Goal: Navigation & Orientation: Find specific page/section

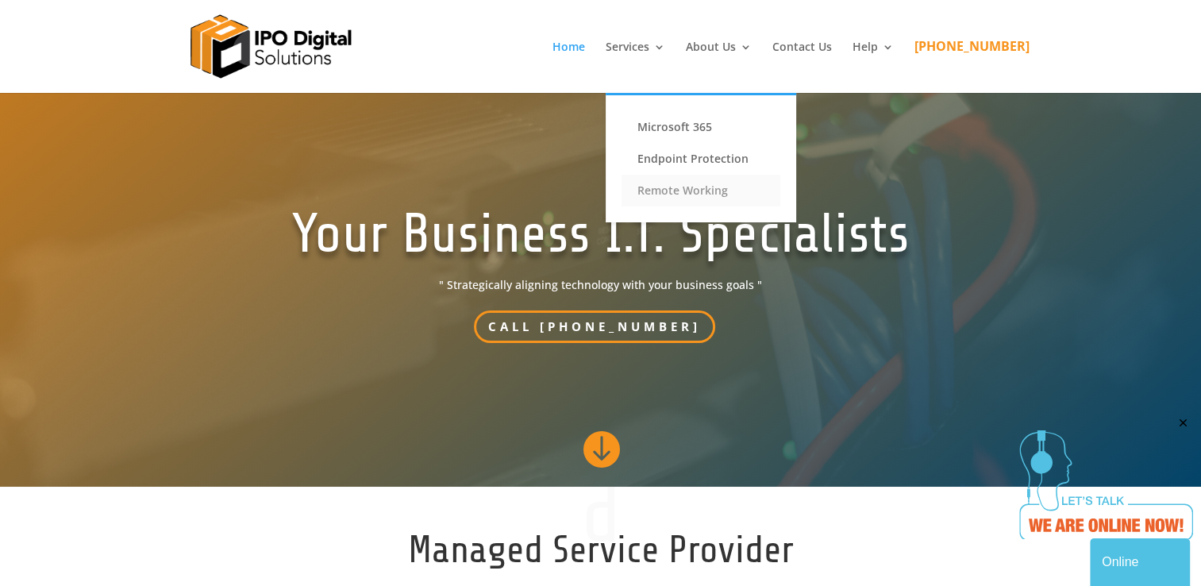
click at [686, 179] on link "Remote Working" at bounding box center [701, 191] width 159 height 32
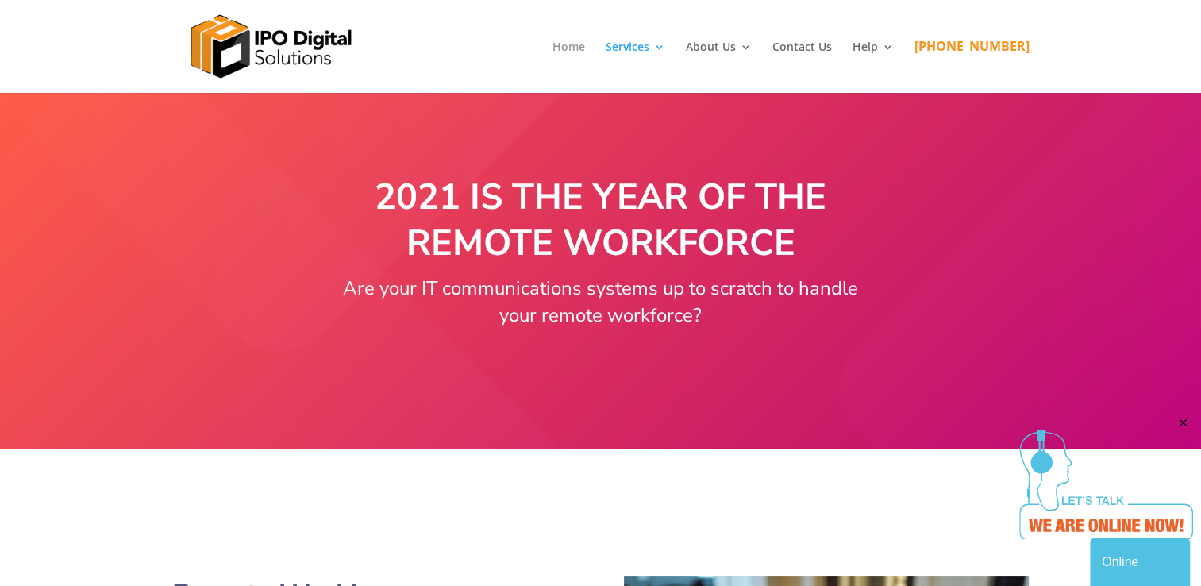
click at [585, 44] on link "Home" at bounding box center [569, 67] width 33 height 52
